Goal: Information Seeking & Learning: Learn about a topic

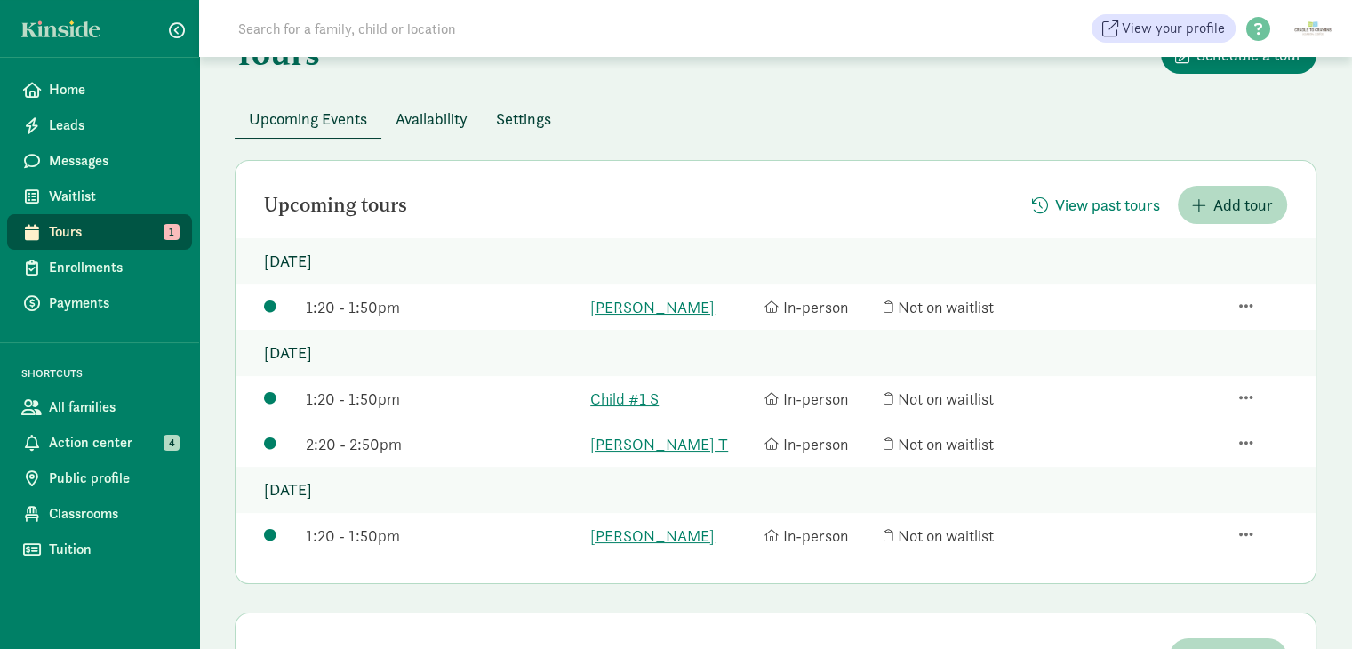
scroll to position [89, 0]
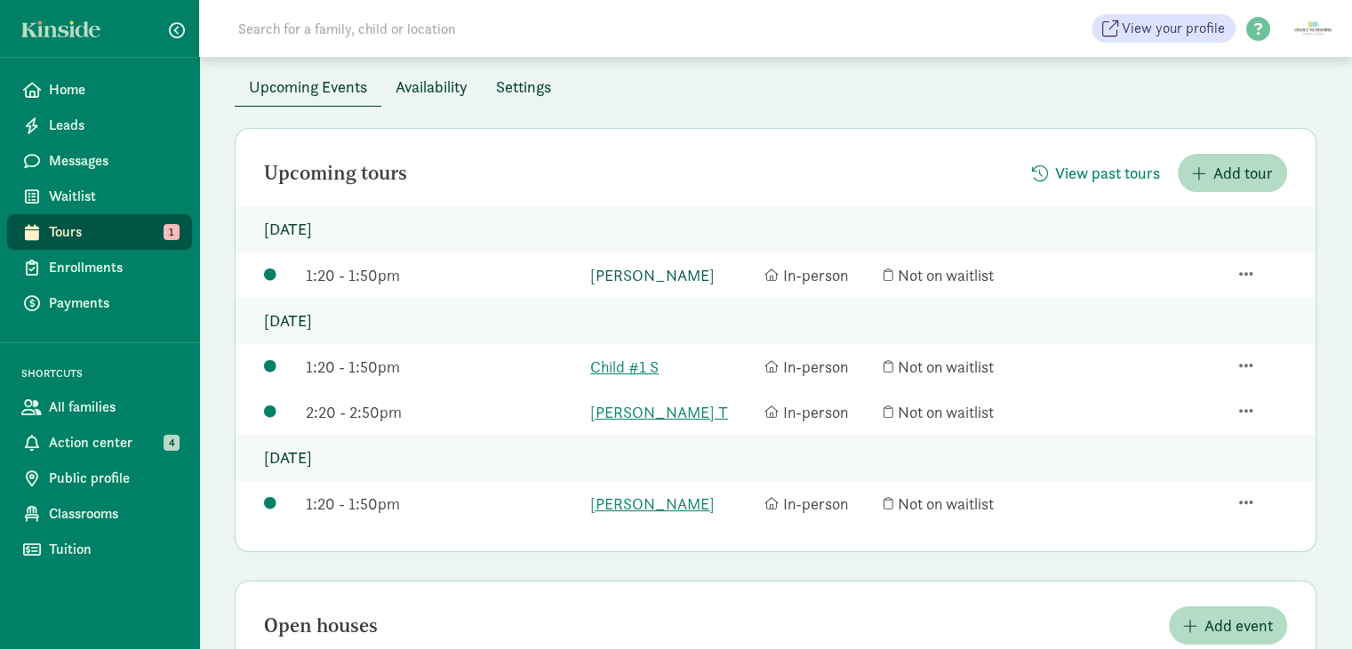
click at [640, 280] on link "[PERSON_NAME]" at bounding box center [672, 275] width 165 height 24
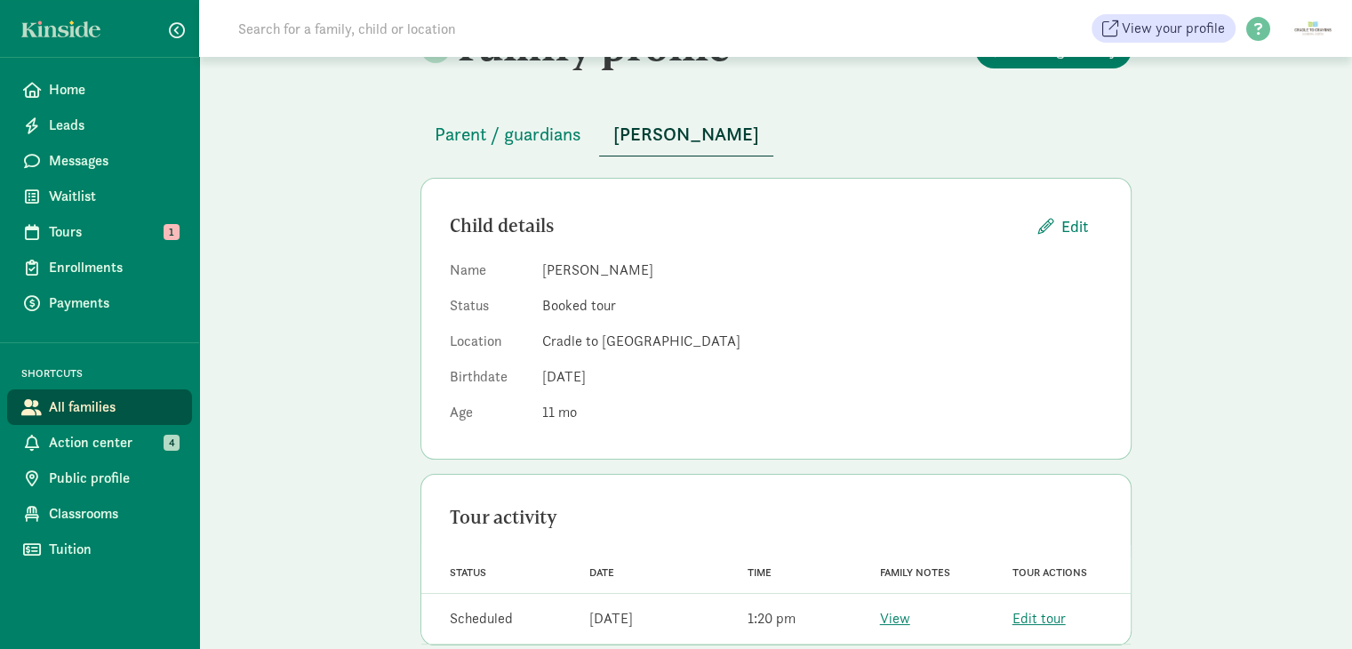
scroll to position [89, 0]
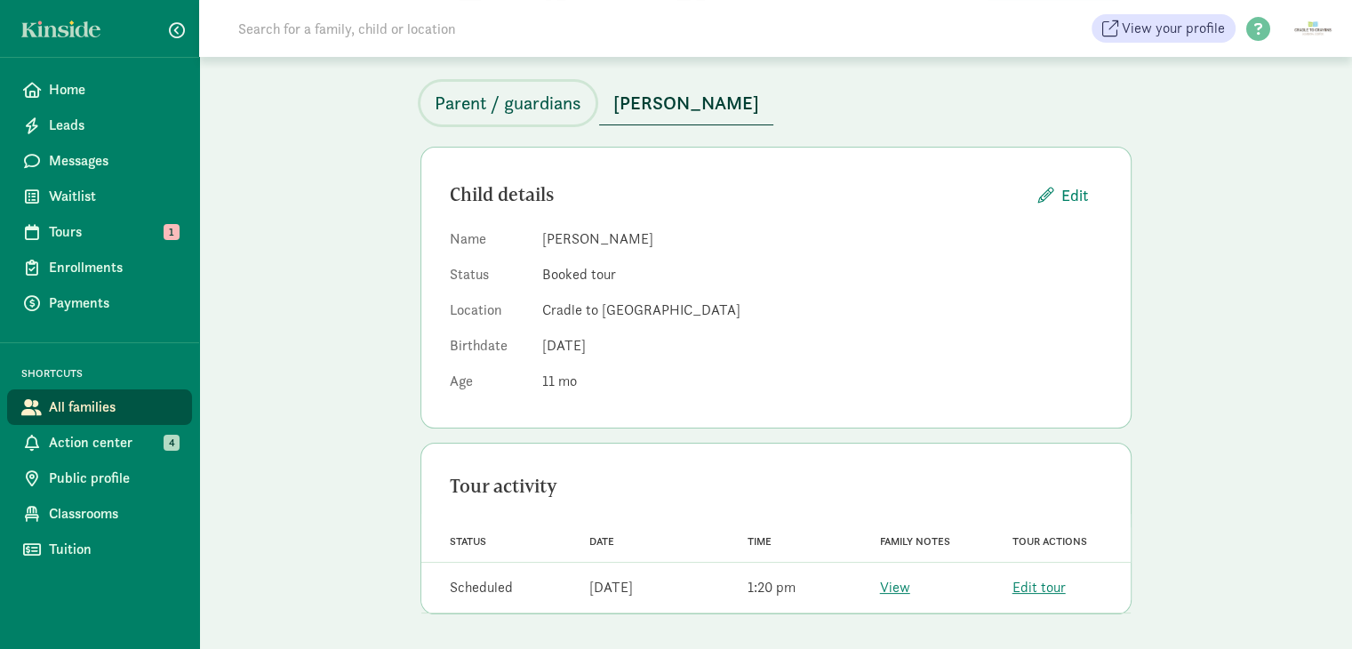
click at [532, 104] on span "Parent / guardians" at bounding box center [508, 103] width 147 height 28
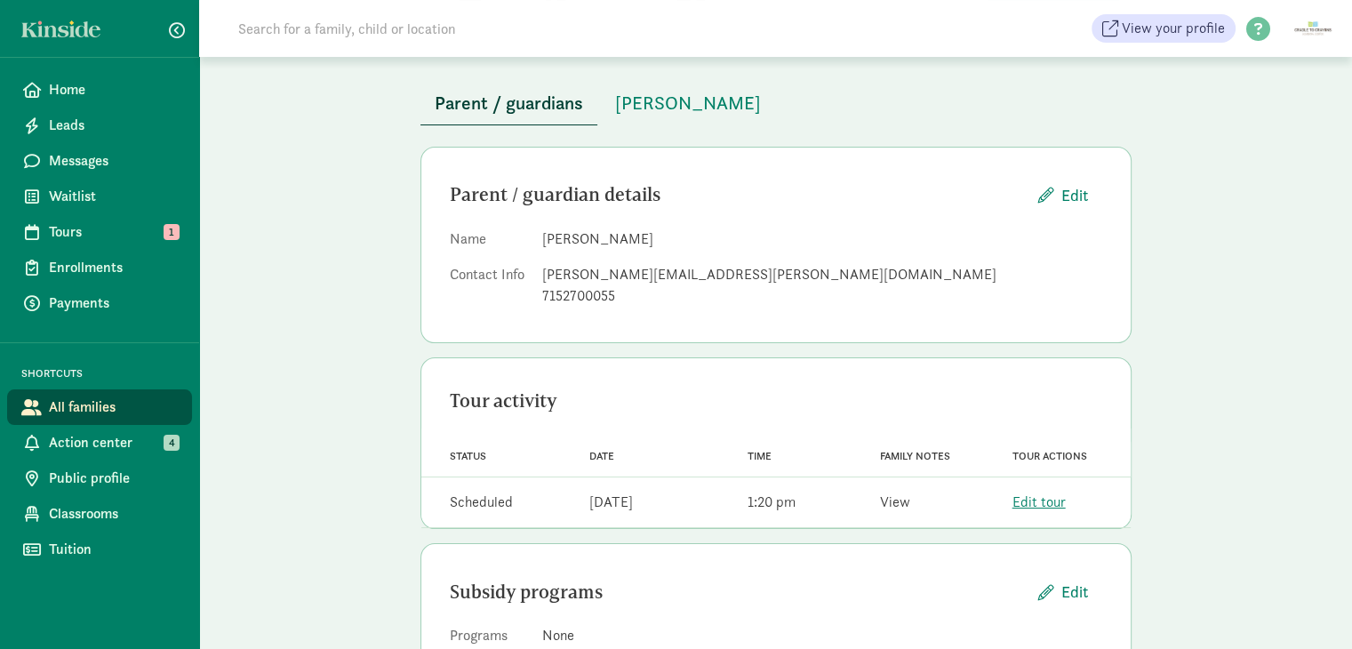
click at [892, 507] on link "View" at bounding box center [895, 501] width 30 height 19
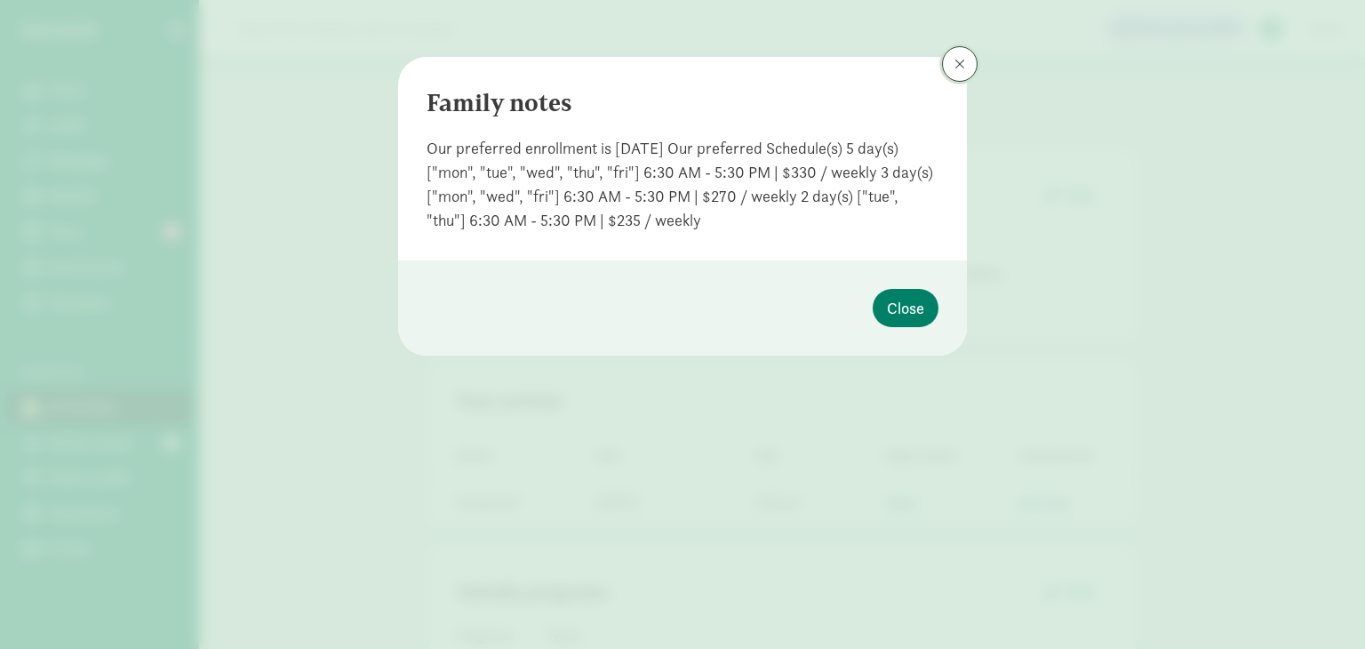
click at [966, 58] on button at bounding box center [960, 64] width 36 height 36
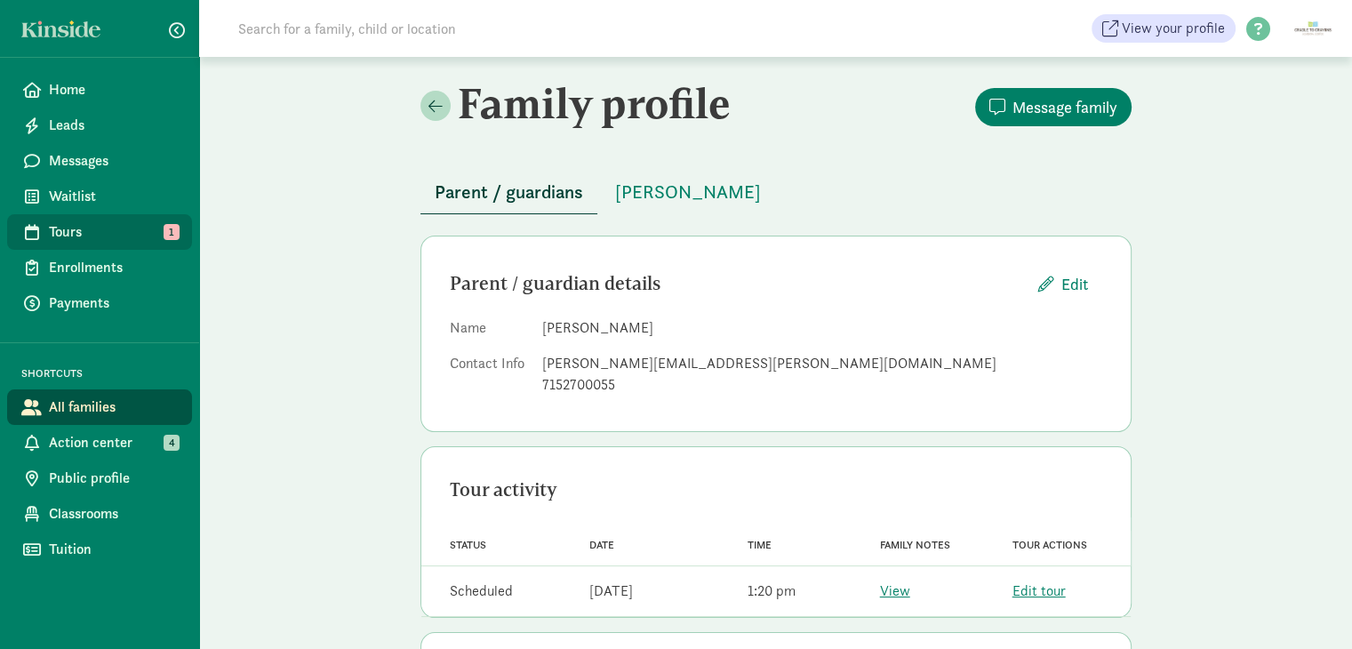
click at [115, 232] on span "Tours" at bounding box center [113, 231] width 129 height 21
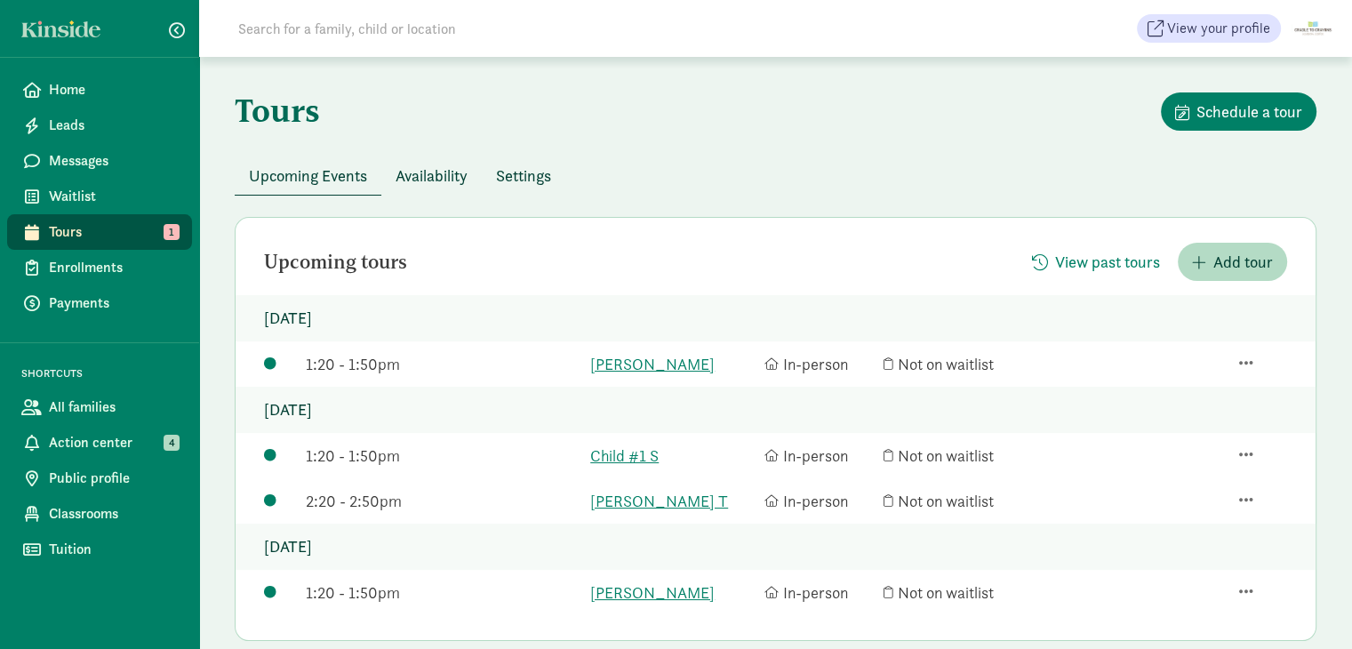
scroll to position [178, 0]
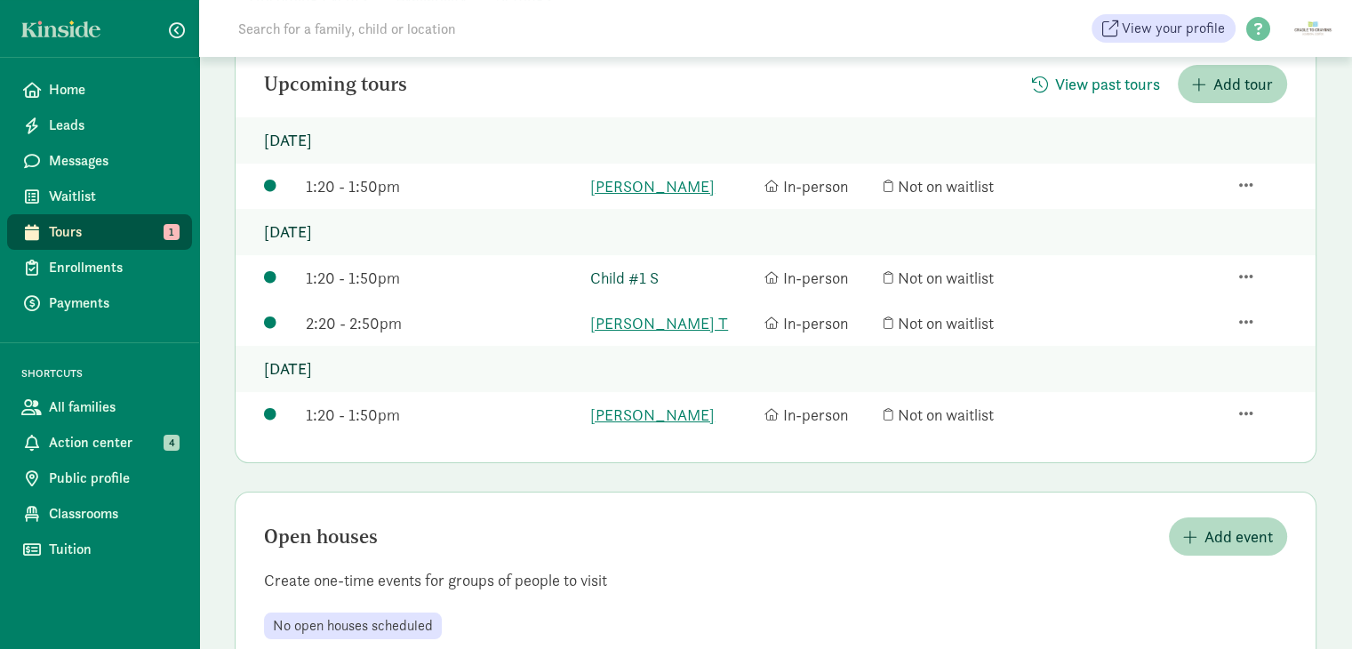
click at [637, 271] on link "Child #1 S" at bounding box center [672, 278] width 165 height 24
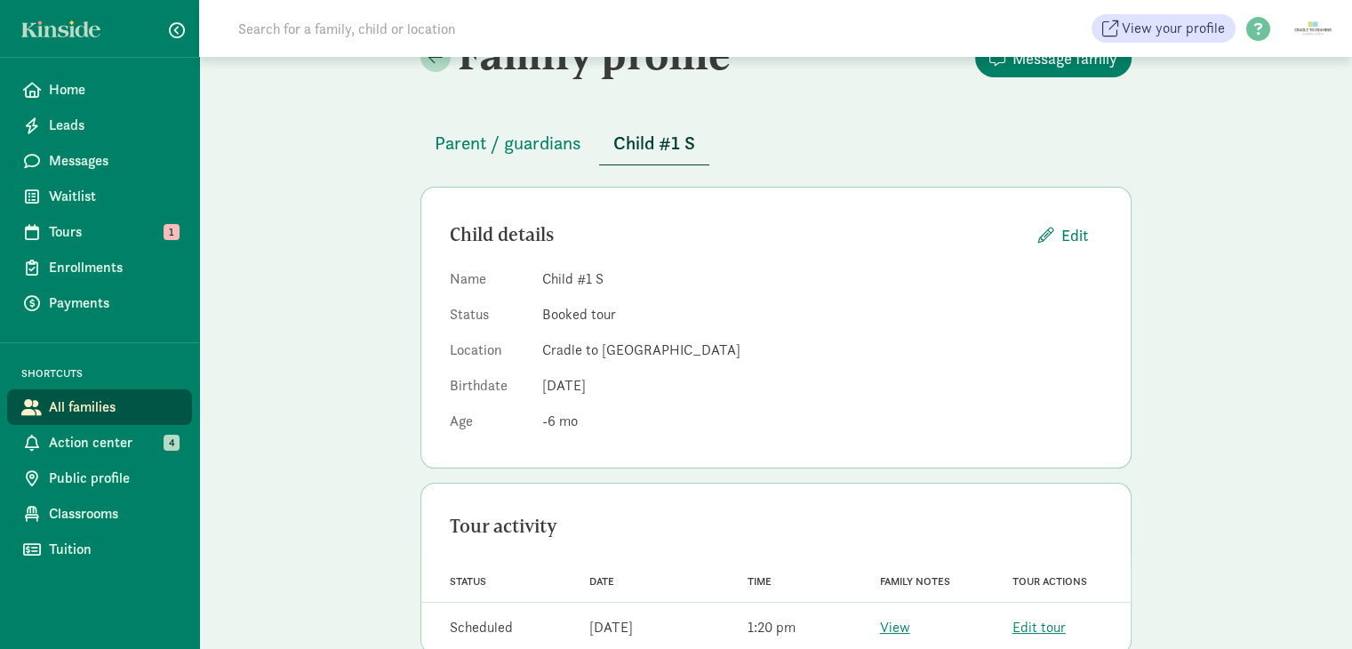
scroll to position [89, 0]
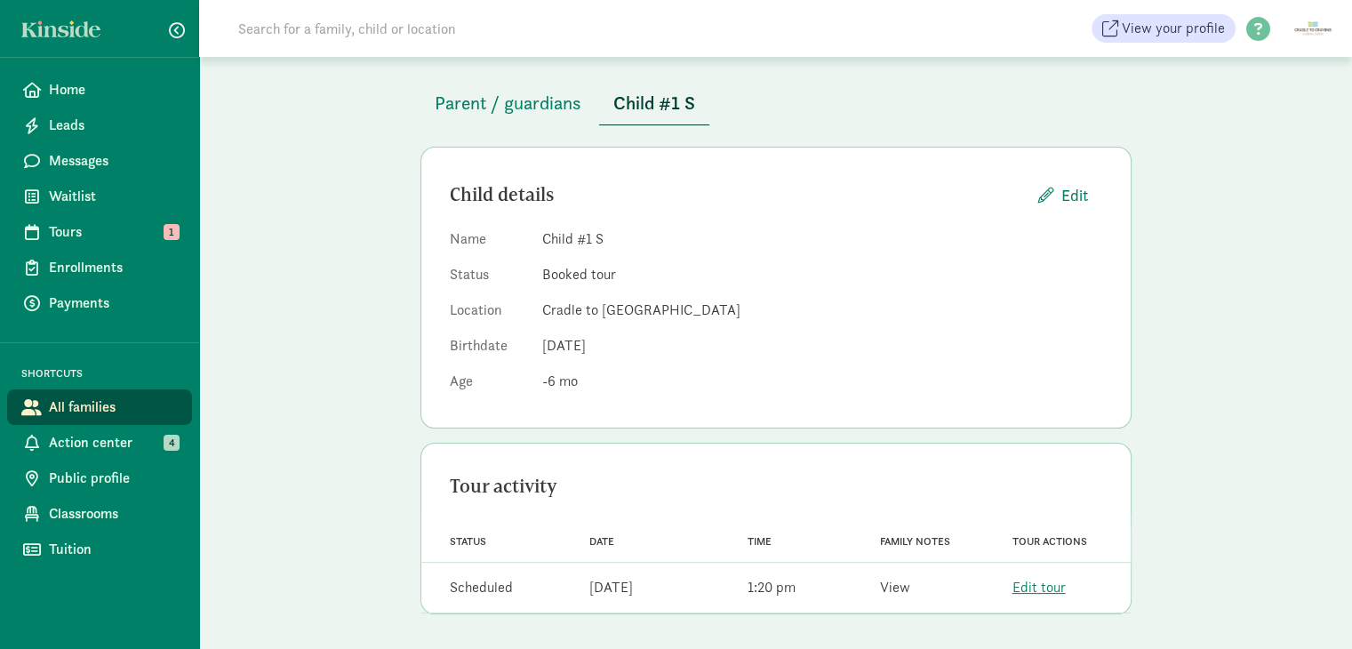
click at [890, 588] on link "View" at bounding box center [895, 587] width 30 height 19
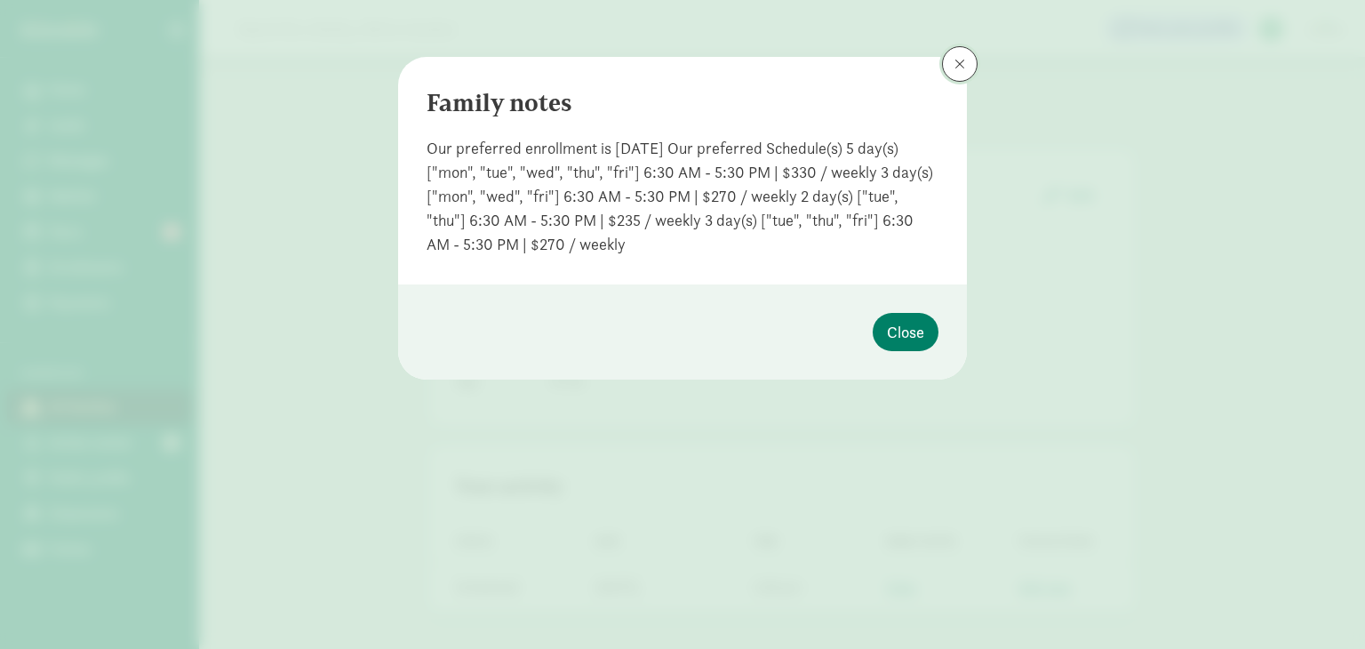
click at [956, 60] on span at bounding box center [960, 64] width 11 height 14
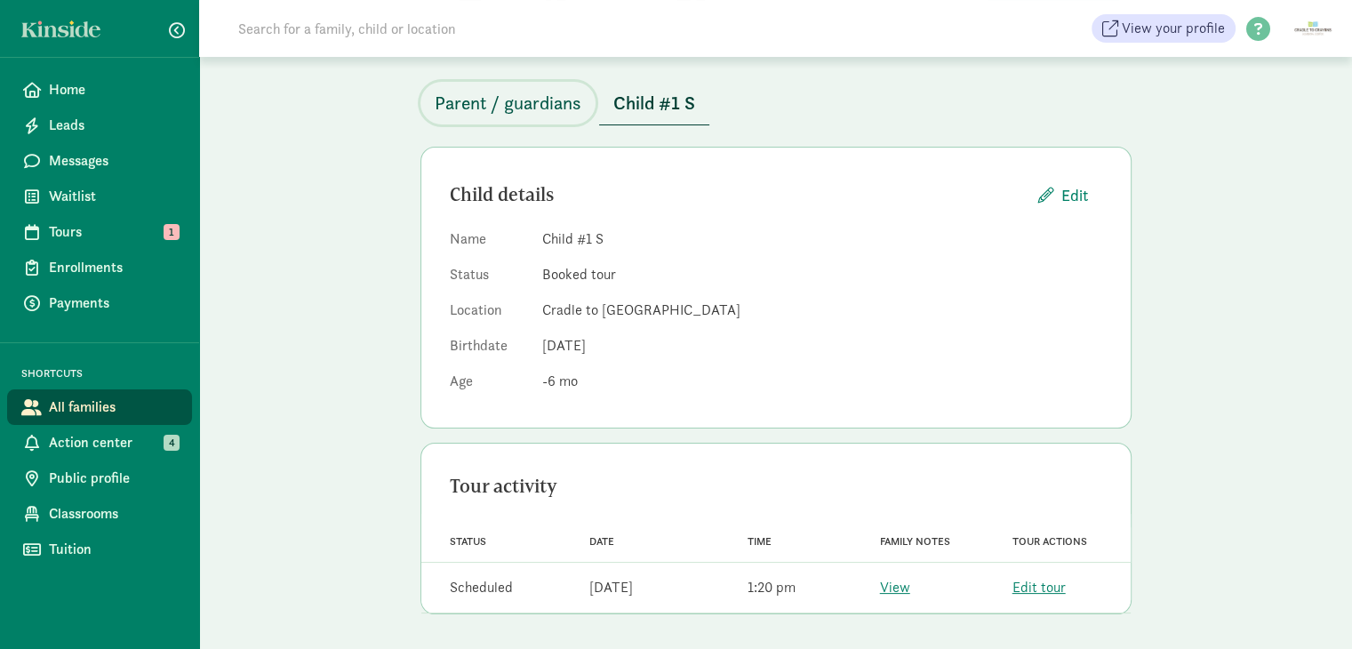
click at [536, 115] on span "Parent / guardians" at bounding box center [508, 103] width 147 height 28
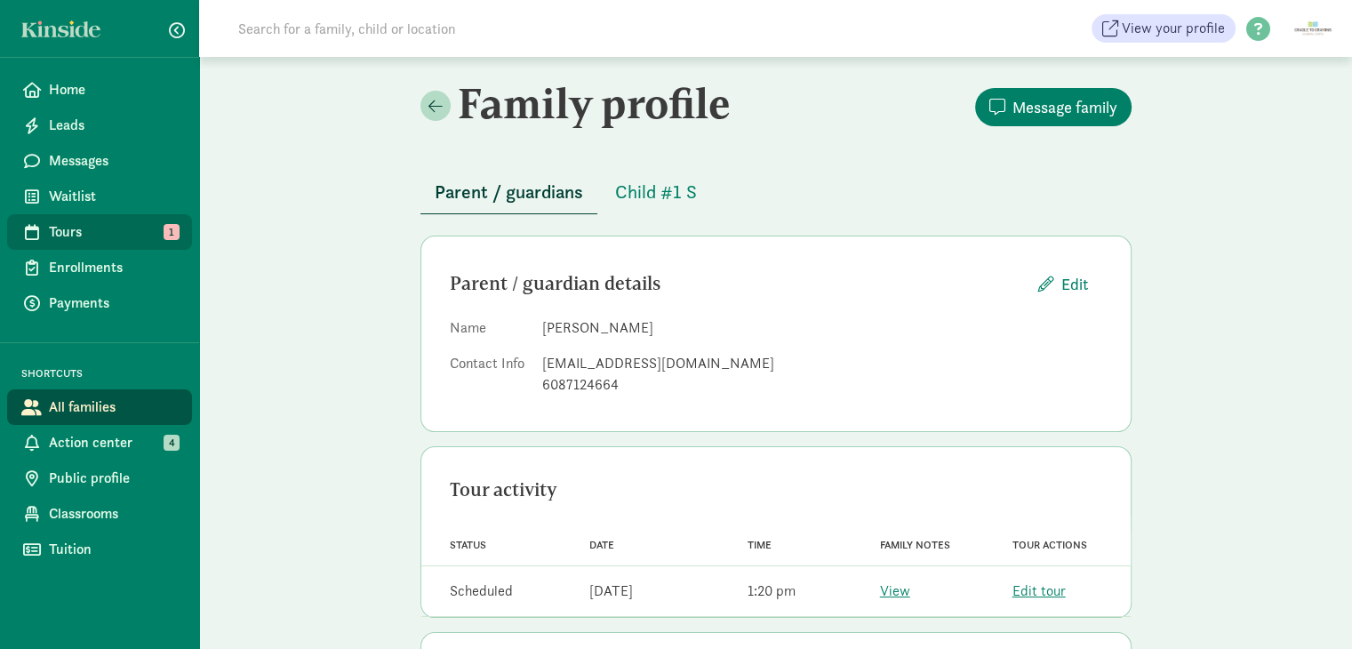
click at [99, 237] on span "Tours" at bounding box center [113, 231] width 129 height 21
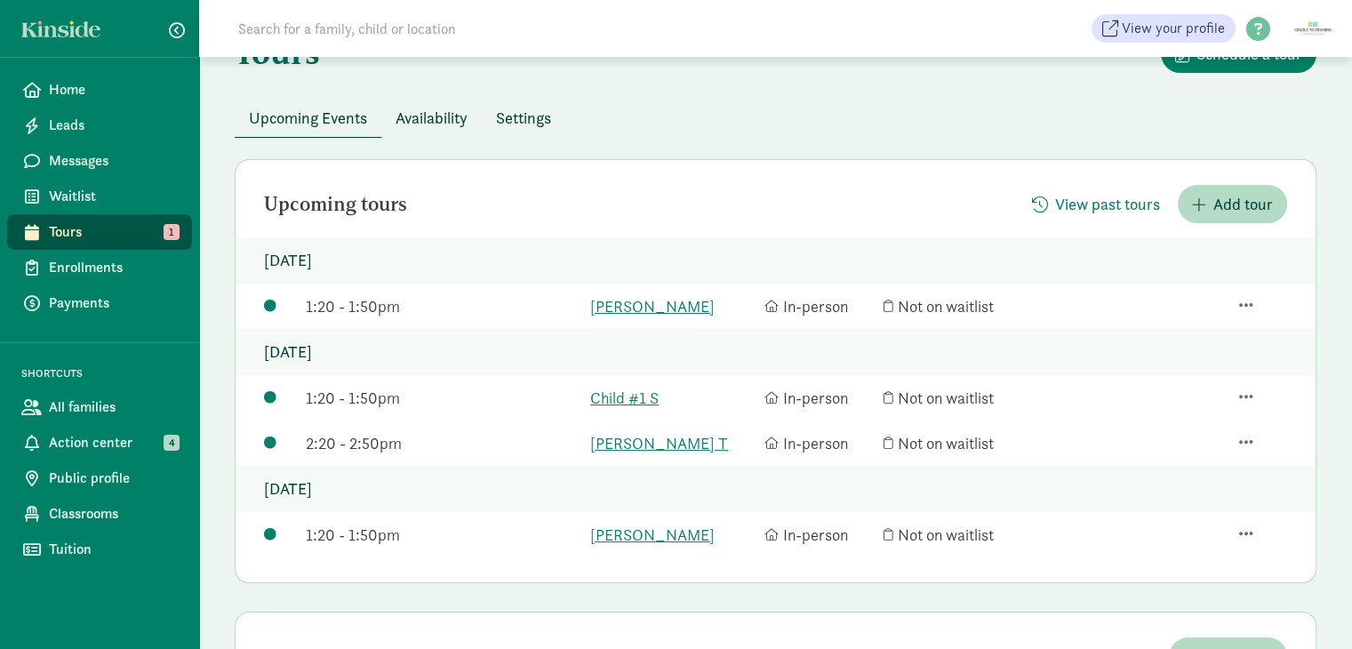
scroll to position [89, 0]
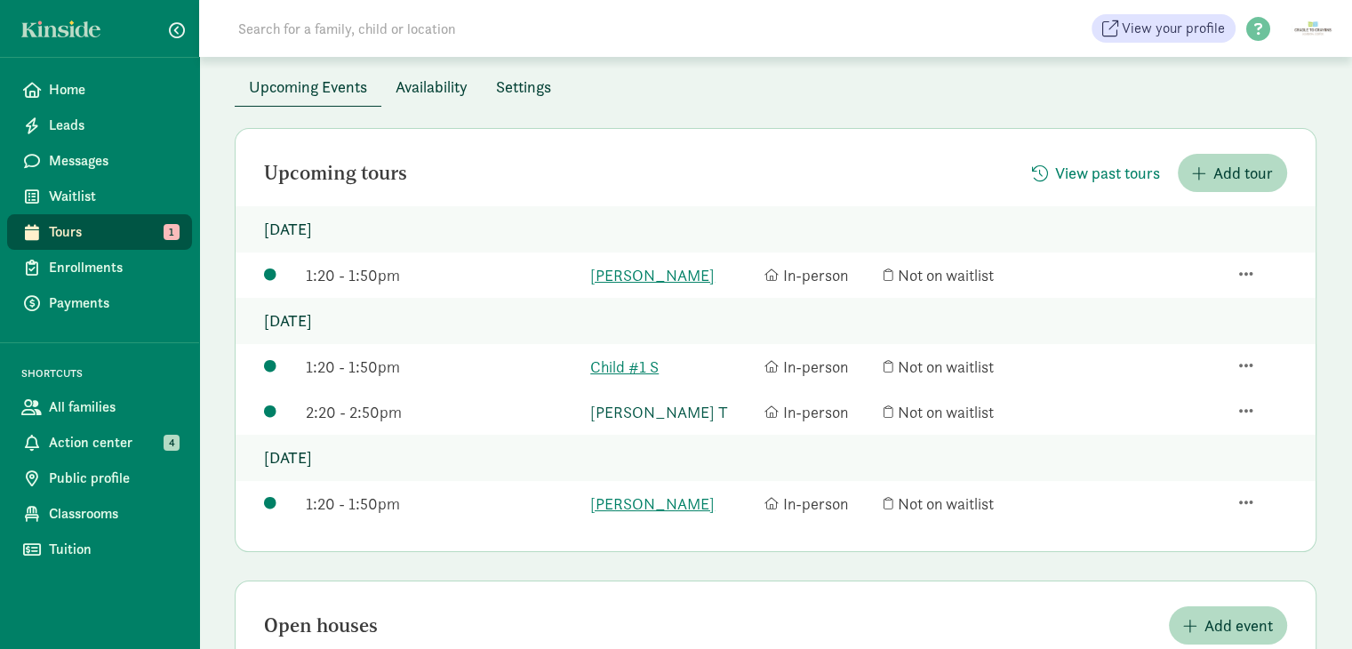
click at [626, 416] on link "[PERSON_NAME] T" at bounding box center [672, 412] width 165 height 24
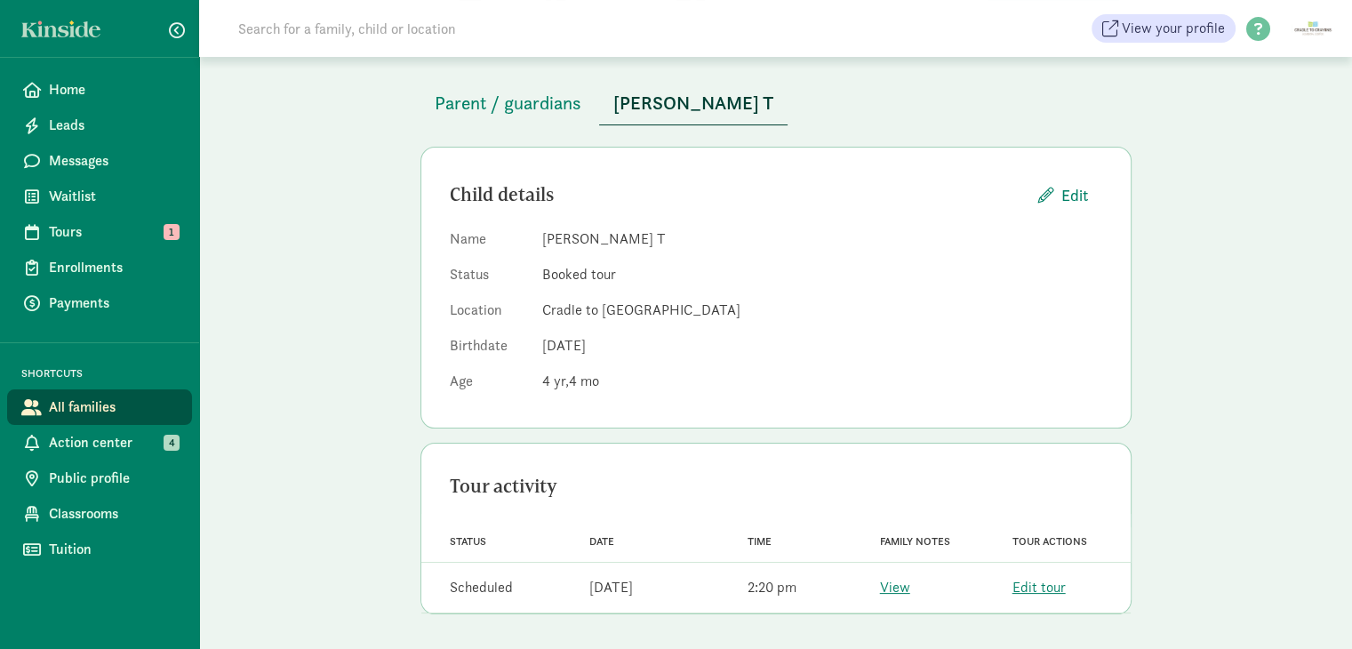
scroll to position [89, 0]
click at [890, 582] on link "View" at bounding box center [895, 587] width 30 height 19
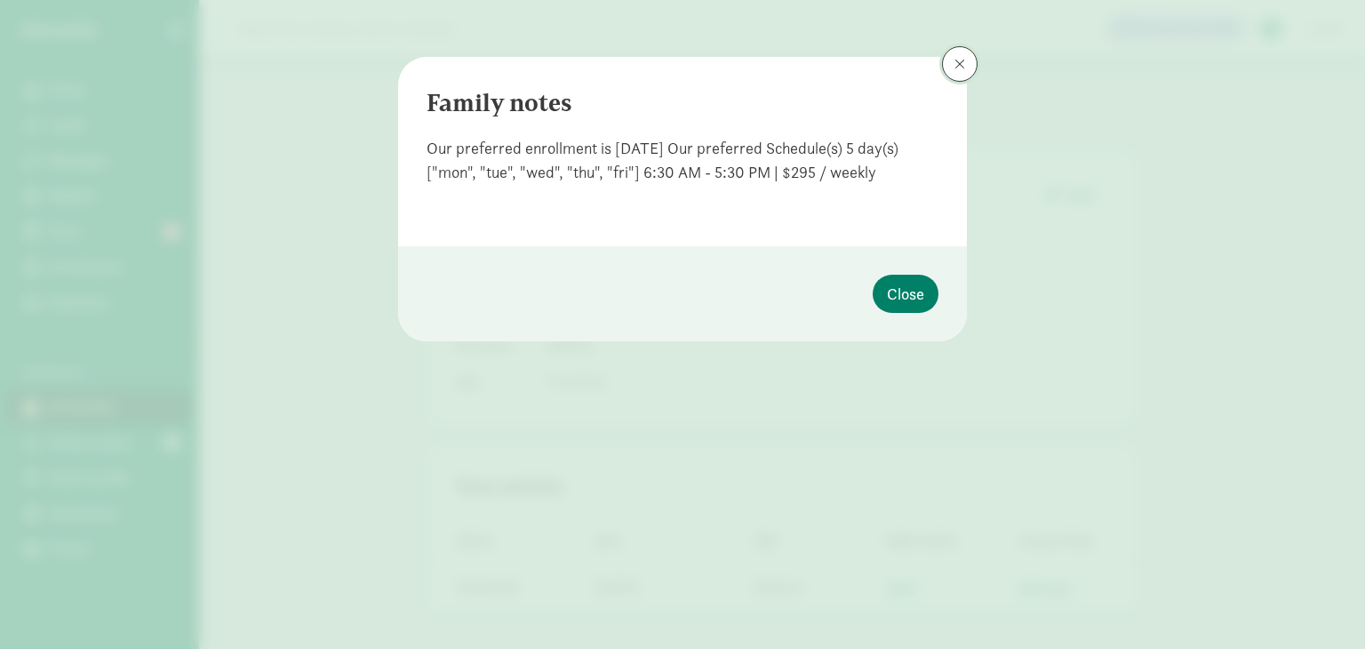
click at [959, 61] on span at bounding box center [960, 64] width 11 height 14
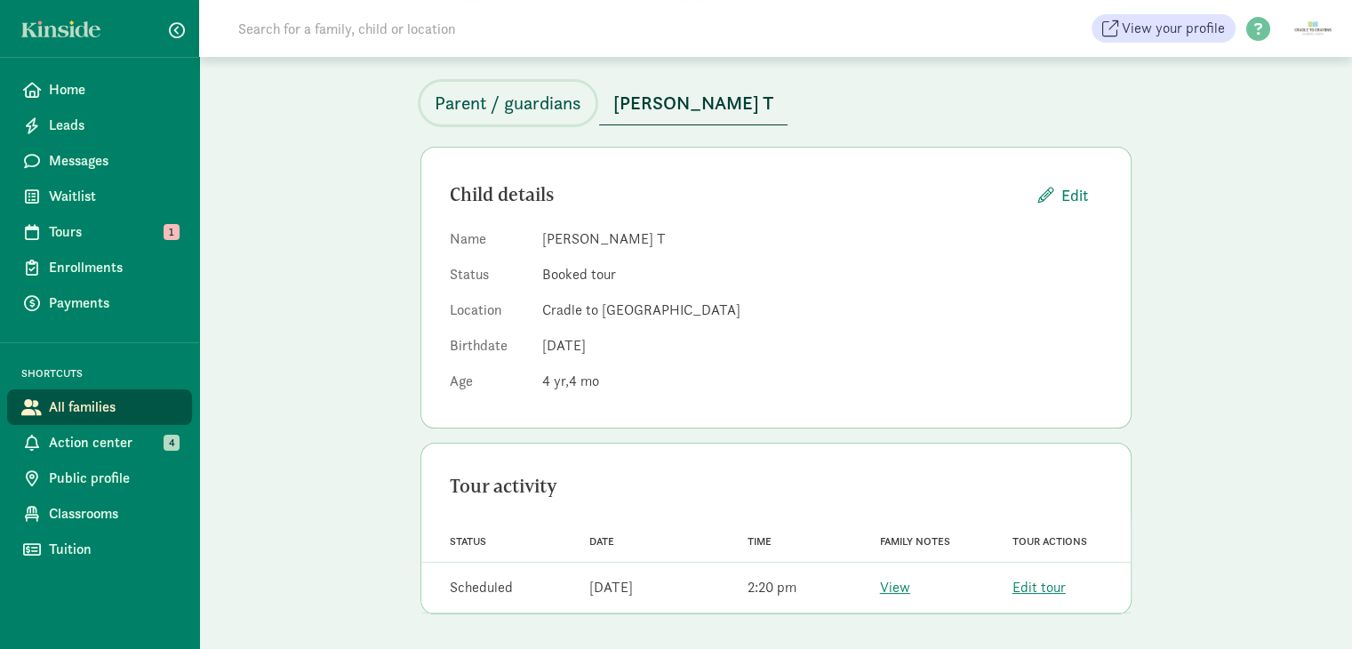
click at [462, 97] on span "Parent / guardians" at bounding box center [508, 103] width 147 height 28
